Goal: Task Accomplishment & Management: Manage account settings

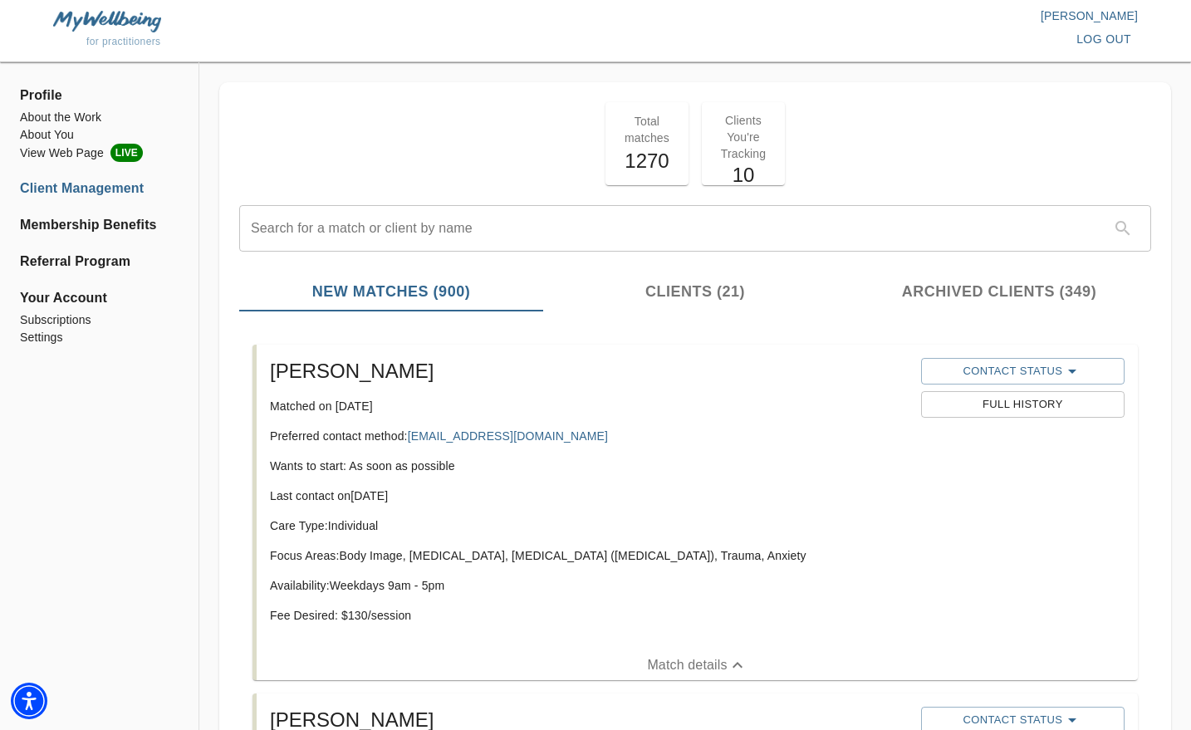
scroll to position [2066, 0]
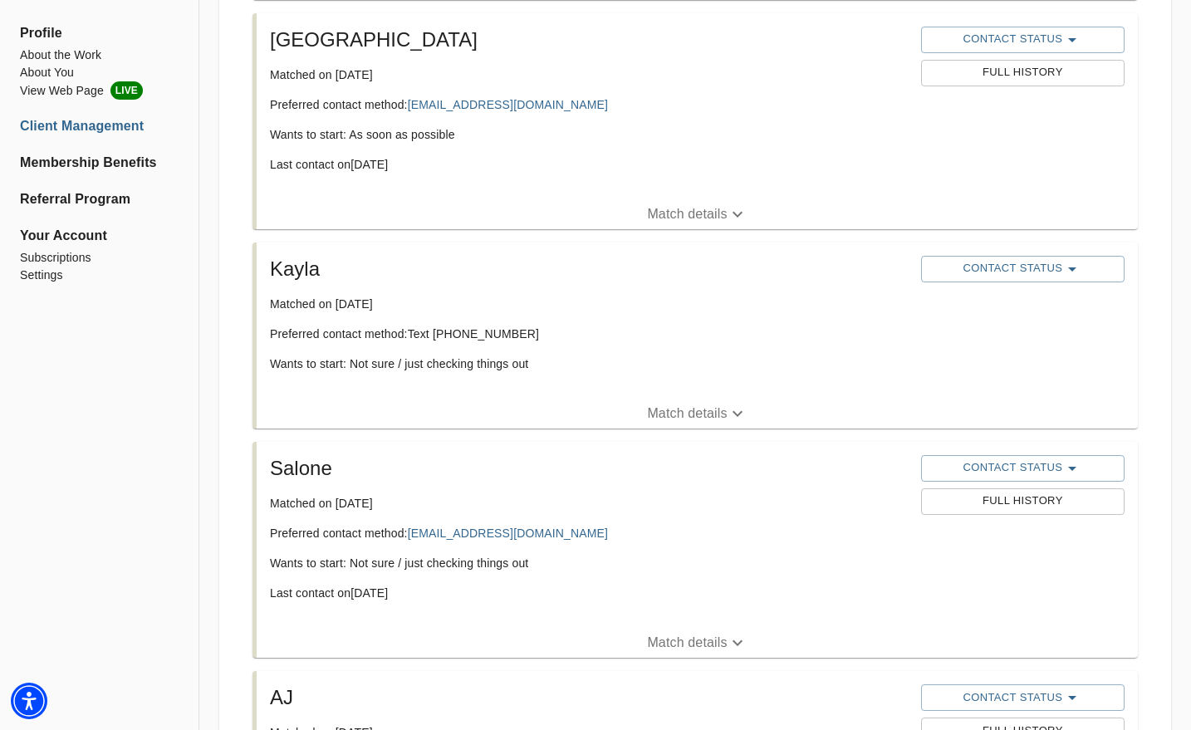
click at [557, 387] on div "Kayla Matched on [DATE] Preferred contact method: Text [PHONE_NUMBER] Wants to …" at bounding box center [588, 320] width 651 height 143
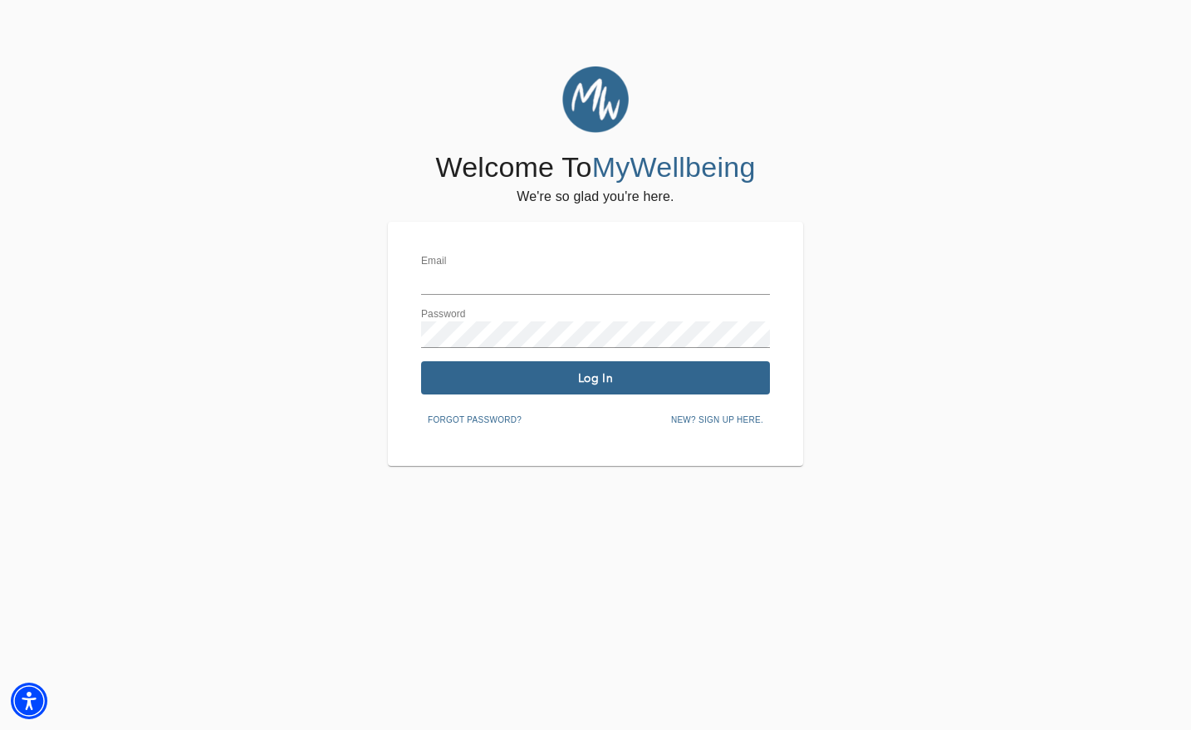
type input "lang.grace.m@gmail.com"
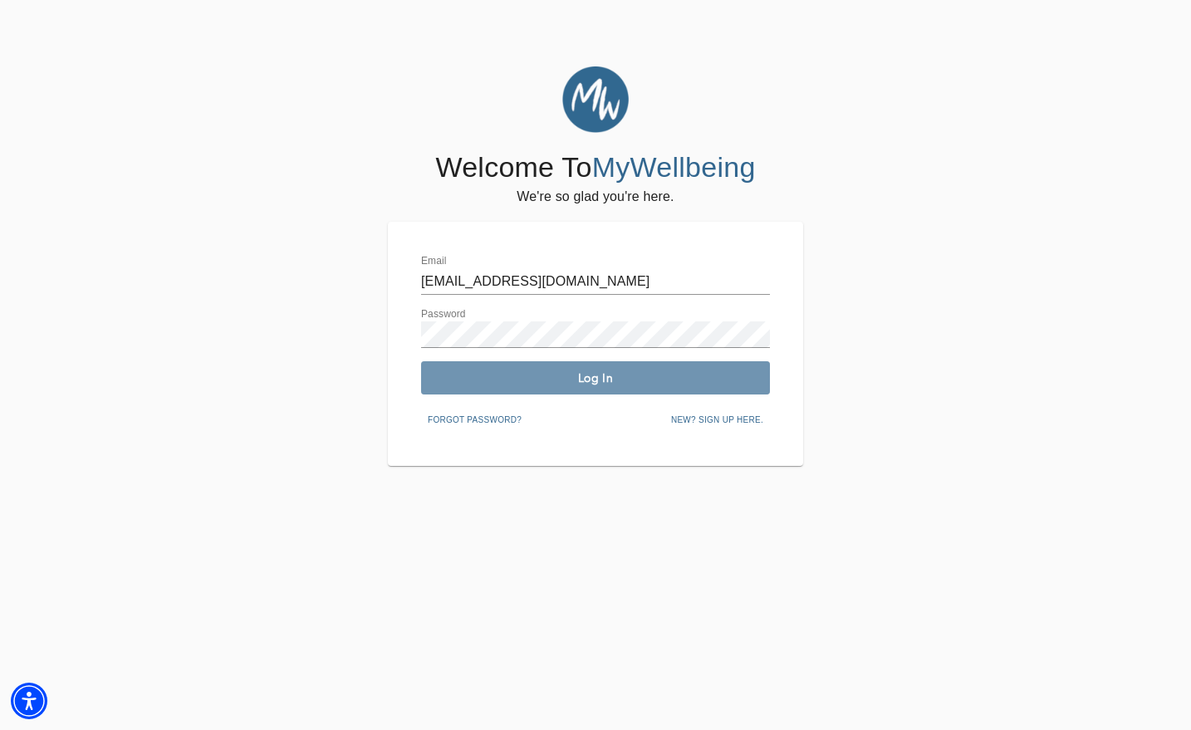
click at [566, 369] on button "Log In" at bounding box center [595, 377] width 349 height 33
